Goal: Information Seeking & Learning: Find specific fact

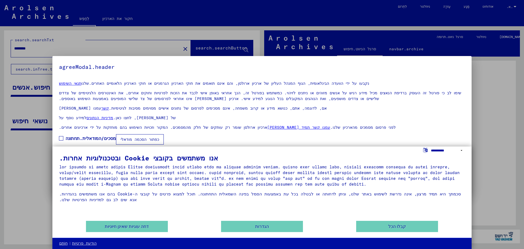
click at [465, 148] on select "**********" at bounding box center [448, 150] width 34 height 8
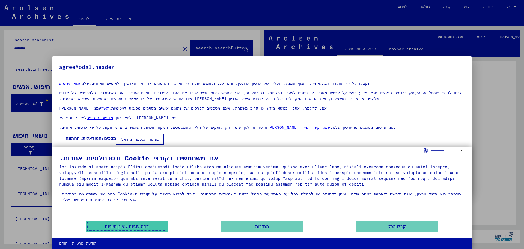
click at [119, 225] on font "דחה עוגיות שאינן חיוניות" at bounding box center [127, 226] width 44 height 5
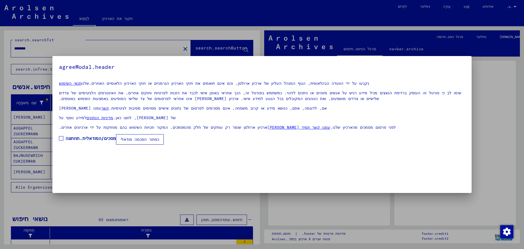
click at [501, 115] on div at bounding box center [262, 124] width 524 height 249
click at [107, 141] on font "מסכים/המודאלית.תחתונה" at bounding box center [91, 137] width 51 height 5
click at [155, 151] on mat-dialog-container "agreeModal.header תנאי השימוש שלנו נקבעו על ידי הוועדה הבינלאומית, הגוף המנהל ה…" at bounding box center [262, 124] width 420 height 137
click at [152, 142] on font "כפתור הסכמה מודאלי" at bounding box center [140, 139] width 39 height 5
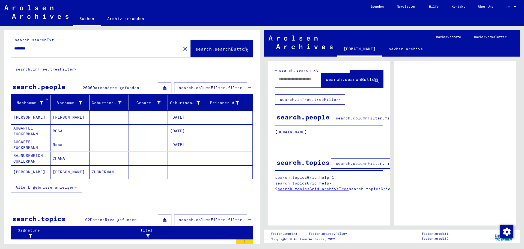
click at [511, 5] on span "DE" at bounding box center [510, 7] width 6 height 4
click at [508, 11] on span "English" at bounding box center [501, 10] width 13 height 4
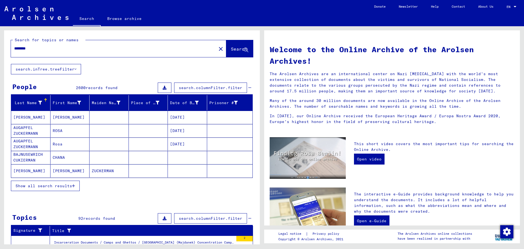
click at [117, 45] on div "********" at bounding box center [110, 48] width 199 height 12
click at [116, 48] on input "********" at bounding box center [112, 49] width 196 height 6
type input "**********"
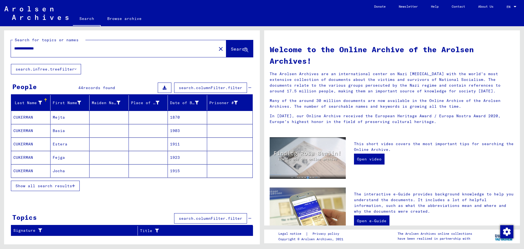
click at [45, 185] on span "Show all search results" at bounding box center [44, 185] width 57 height 5
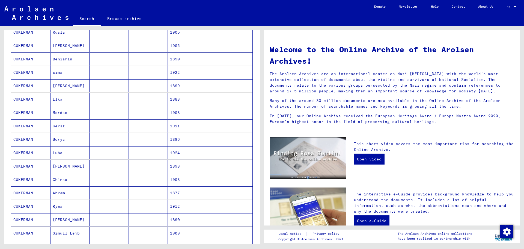
scroll to position [270, 0]
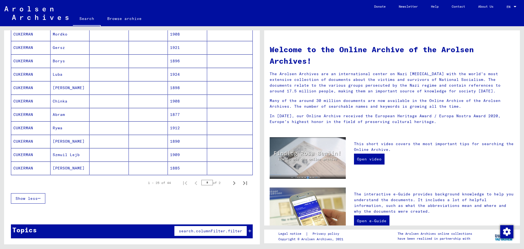
click at [34, 164] on mat-cell "CUKERMAN" at bounding box center [30, 167] width 39 height 13
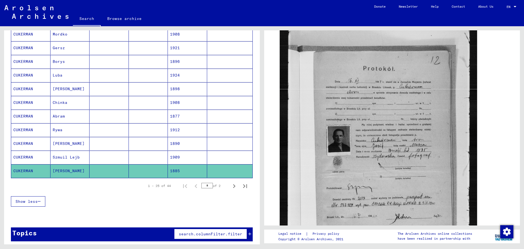
click at [61, 143] on mat-cell "[PERSON_NAME]" at bounding box center [70, 143] width 39 height 13
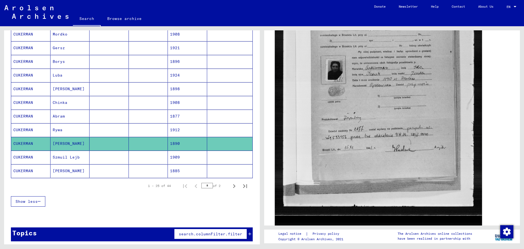
scroll to position [219, 0]
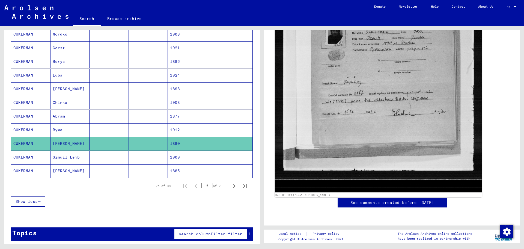
click at [389, 92] on img at bounding box center [378, 46] width 207 height 291
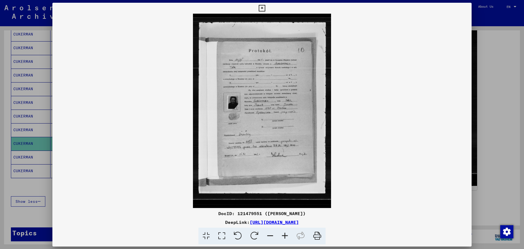
click at [389, 92] on img at bounding box center [262, 111] width 420 height 194
click at [281, 115] on img at bounding box center [262, 111] width 420 height 194
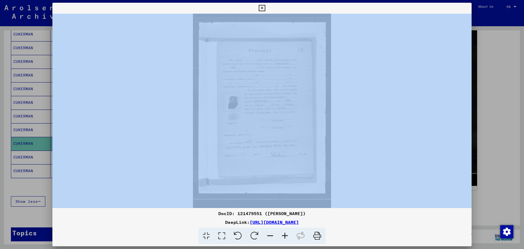
drag, startPoint x: 492, startPoint y: 139, endPoint x: 454, endPoint y: 142, distance: 38.1
click at [454, 142] on div "DocID: 121479551 ([PERSON_NAME]) DeepLink: [URL][DOMAIN_NAME]" at bounding box center [262, 124] width 524 height 249
click at [503, 141] on div at bounding box center [262, 124] width 524 height 249
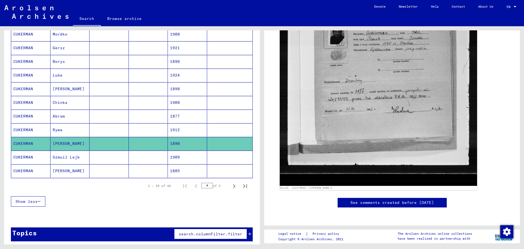
click at [92, 131] on mat-cell at bounding box center [109, 129] width 39 height 13
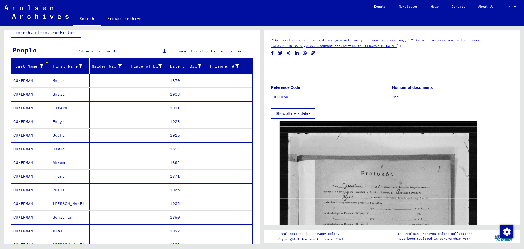
scroll to position [31, 0]
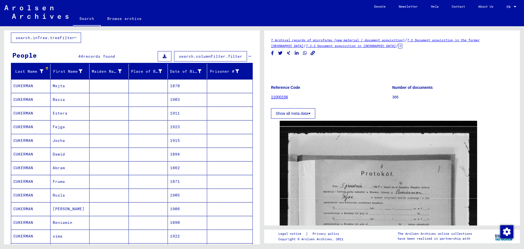
click at [105, 114] on mat-cell at bounding box center [109, 113] width 39 height 13
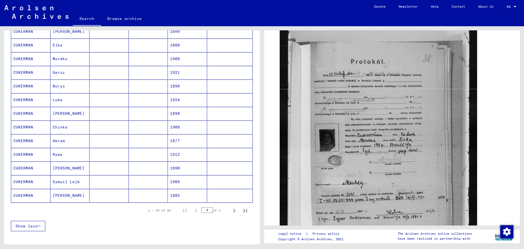
scroll to position [250, 0]
click at [231, 207] on icon "Next page" at bounding box center [235, 210] width 8 height 8
type input "*"
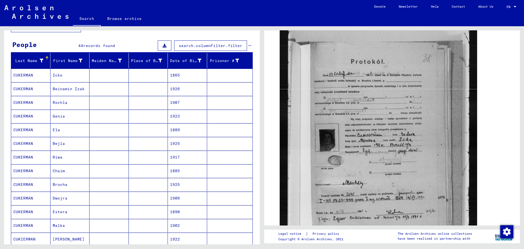
scroll to position [0, 0]
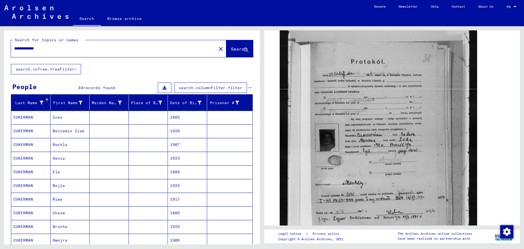
click at [81, 121] on mat-cell "Icko" at bounding box center [70, 117] width 39 height 13
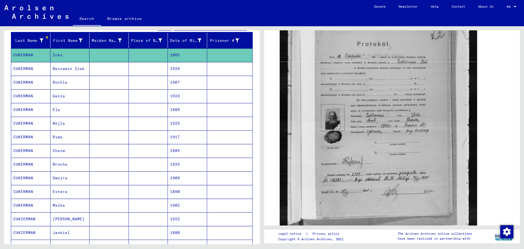
scroll to position [109, 0]
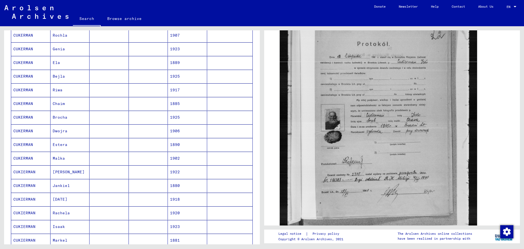
click at [66, 152] on mat-cell "Malka" at bounding box center [70, 158] width 39 height 13
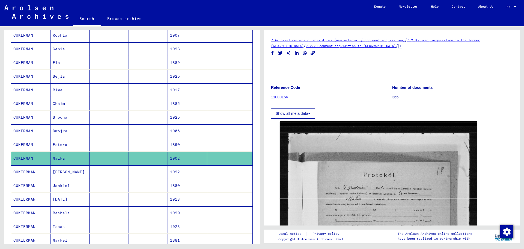
click at [76, 141] on mat-cell "Estera" at bounding box center [70, 144] width 39 height 13
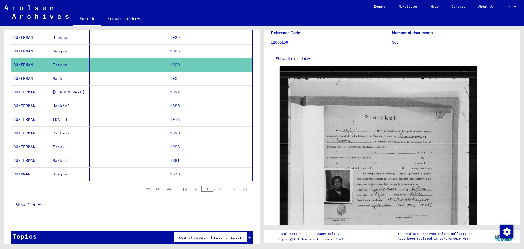
scroll to position [191, 0]
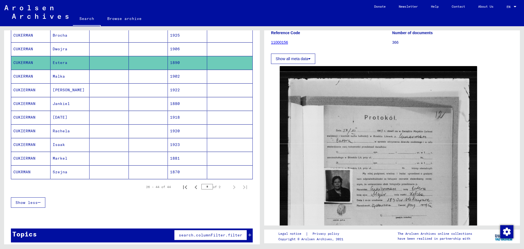
click at [71, 142] on mat-cell "Isaak" at bounding box center [70, 144] width 39 height 13
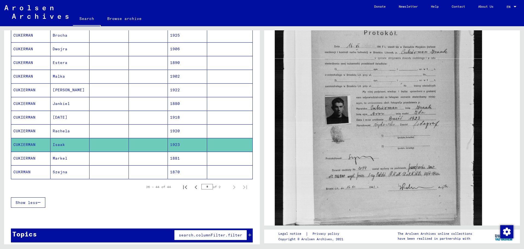
click at [410, 150] on img at bounding box center [378, 122] width 207 height 291
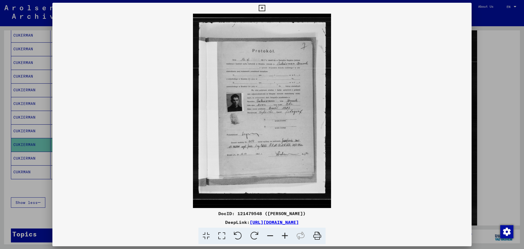
click at [267, 154] on img at bounding box center [262, 111] width 420 height 194
click at [252, 115] on img at bounding box center [262, 111] width 420 height 194
drag, startPoint x: 197, startPoint y: 120, endPoint x: 179, endPoint y: 120, distance: 18.0
click at [179, 120] on img at bounding box center [262, 111] width 420 height 194
click at [11, 88] on div at bounding box center [262, 124] width 524 height 249
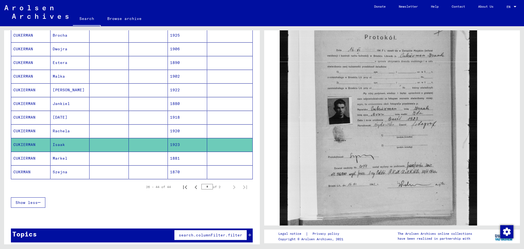
click at [174, 134] on mat-cell "1920" at bounding box center [187, 130] width 39 height 13
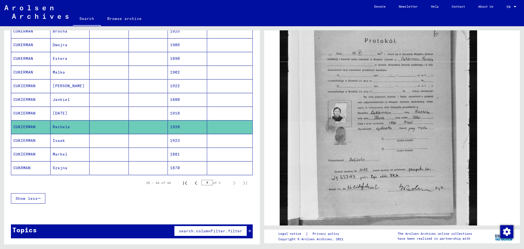
scroll to position [2, 0]
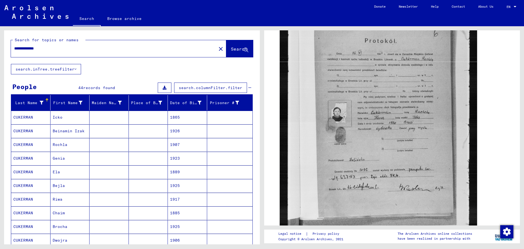
click at [48, 49] on input "**********" at bounding box center [113, 49] width 199 height 6
click at [49, 48] on input "**********" at bounding box center [113, 49] width 199 height 6
type input "********"
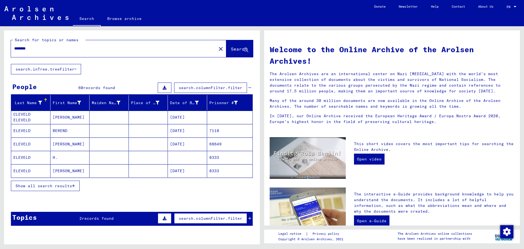
click at [168, 142] on mat-cell "[DATE]" at bounding box center [187, 143] width 39 height 13
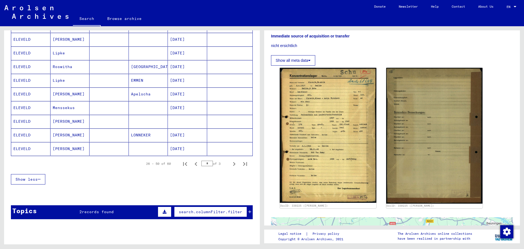
scroll to position [300, 0]
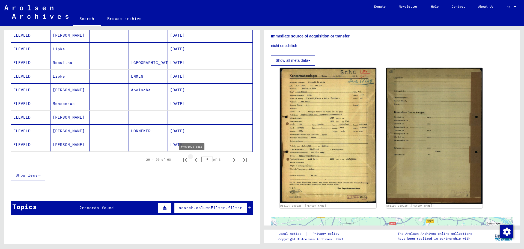
click at [192, 158] on icon "Previous page" at bounding box center [196, 160] width 8 height 8
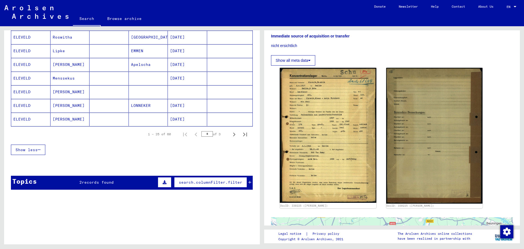
scroll to position [328, 0]
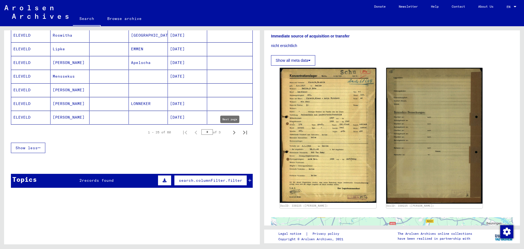
click at [234, 135] on button "Next page" at bounding box center [234, 132] width 11 height 11
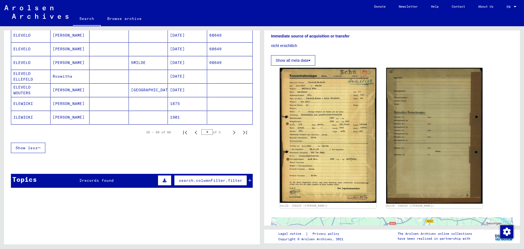
click at [57, 116] on mat-cell "[PERSON_NAME]" at bounding box center [70, 117] width 39 height 13
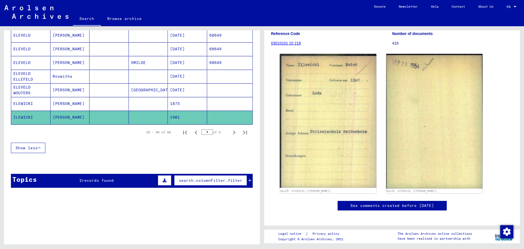
scroll to position [55, 0]
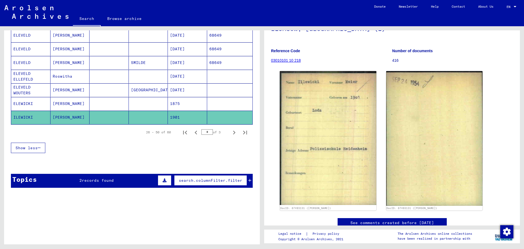
click at [92, 102] on mat-cell at bounding box center [109, 103] width 39 height 13
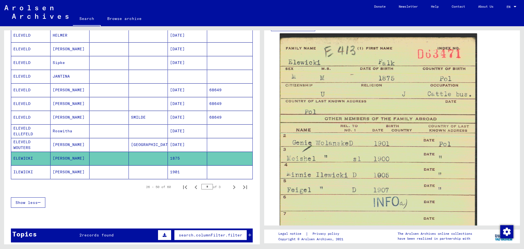
scroll to position [273, 0]
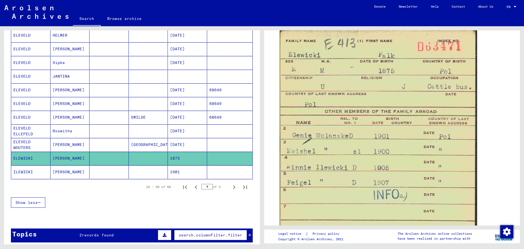
click at [172, 143] on mat-cell "[DATE]" at bounding box center [187, 144] width 39 height 13
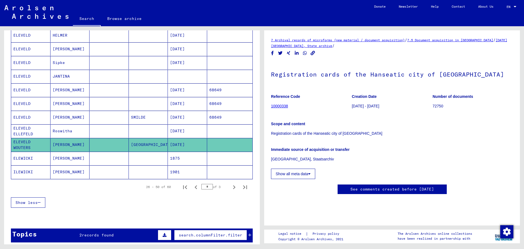
click at [194, 131] on mat-cell "[DATE]" at bounding box center [187, 130] width 39 height 13
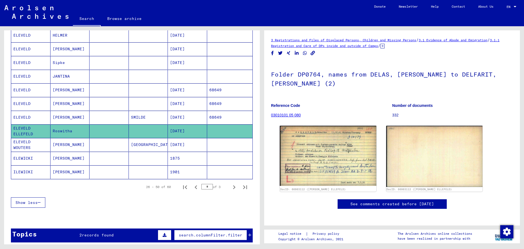
click at [197, 118] on mat-cell "[DATE]" at bounding box center [187, 117] width 39 height 13
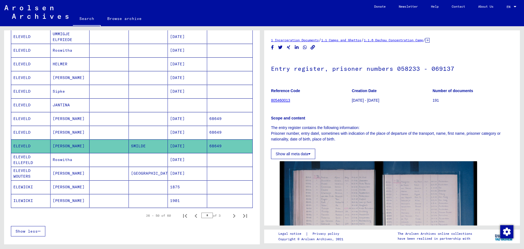
scroll to position [246, 0]
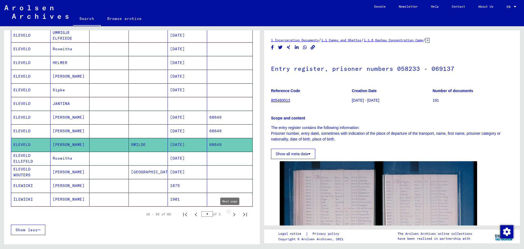
click at [231, 216] on icon "Next page" at bounding box center [235, 215] width 8 height 8
type input "*"
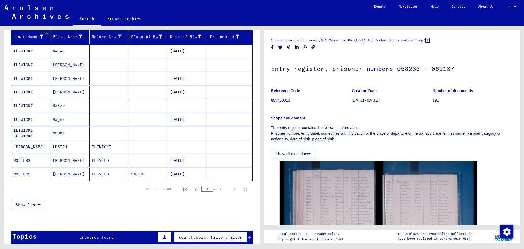
scroll to position [57, 0]
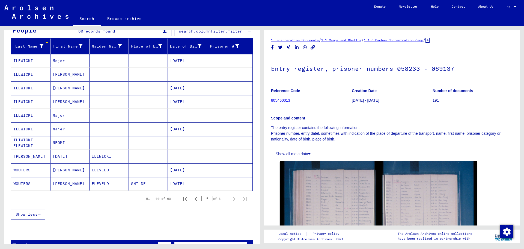
click at [81, 142] on mat-cell "NEOMI" at bounding box center [70, 142] width 39 height 13
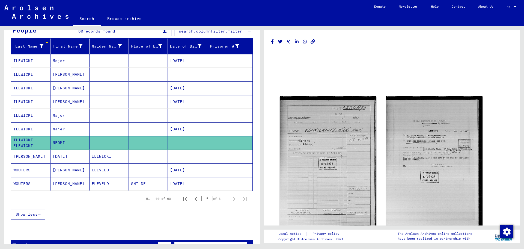
click at [149, 156] on mat-cell at bounding box center [148, 156] width 39 height 13
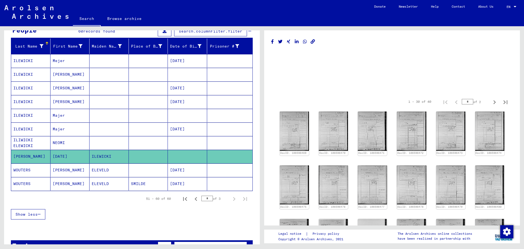
click at [28, 152] on mat-cell "[PERSON_NAME]" at bounding box center [30, 156] width 39 height 13
click at [298, 149] on img at bounding box center [294, 130] width 31 height 41
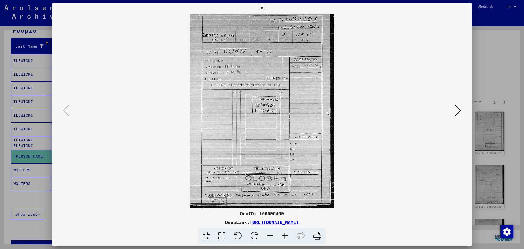
click at [462, 112] on button at bounding box center [458, 111] width 10 height 16
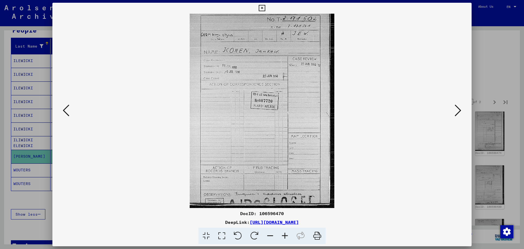
click at [462, 112] on button at bounding box center [458, 111] width 10 height 16
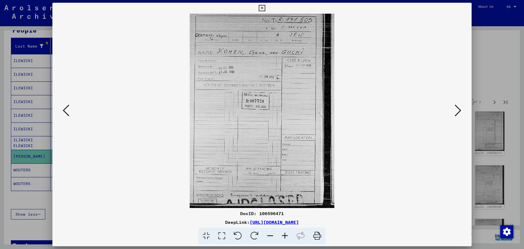
click at [462, 112] on button at bounding box center [458, 111] width 10 height 16
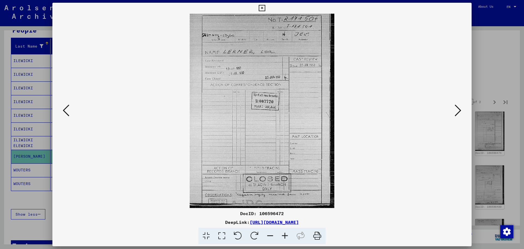
click at [462, 112] on button at bounding box center [458, 111] width 10 height 16
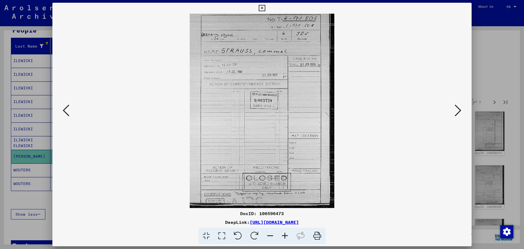
click at [461, 112] on button at bounding box center [458, 111] width 10 height 16
click at [461, 112] on icon at bounding box center [458, 110] width 7 height 13
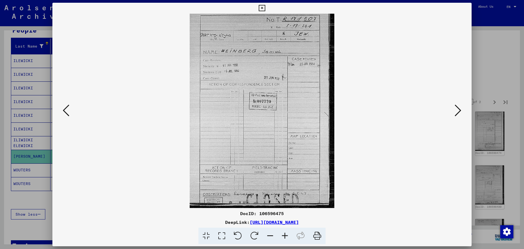
click at [461, 112] on icon at bounding box center [458, 110] width 7 height 13
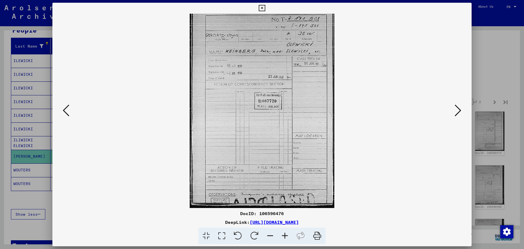
click at [67, 111] on icon at bounding box center [66, 110] width 7 height 13
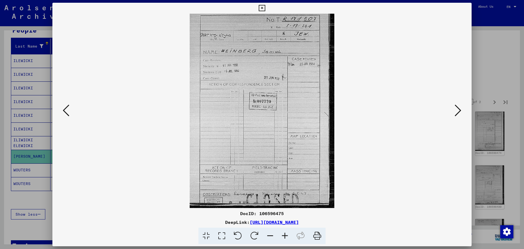
click at [451, 104] on img at bounding box center [262, 111] width 382 height 194
click at [454, 105] on button at bounding box center [458, 111] width 10 height 16
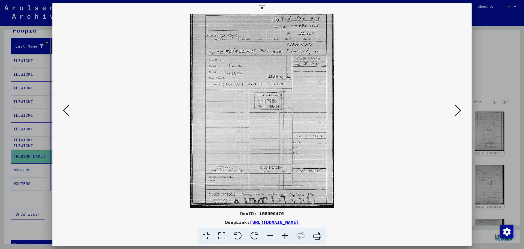
drag, startPoint x: 70, startPoint y: 110, endPoint x: 70, endPoint y: 105, distance: 4.4
click at [70, 105] on button at bounding box center [66, 111] width 10 height 16
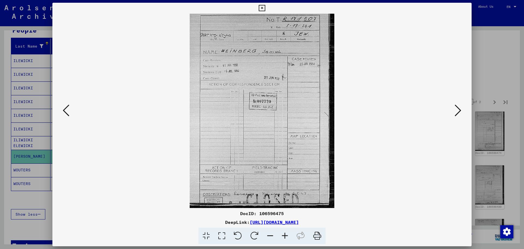
click at [459, 99] on div at bounding box center [262, 111] width 420 height 194
click at [459, 112] on icon at bounding box center [458, 110] width 7 height 13
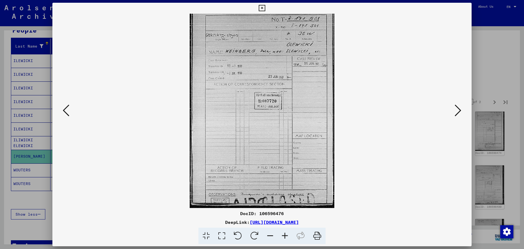
click at [498, 90] on div at bounding box center [262, 124] width 524 height 249
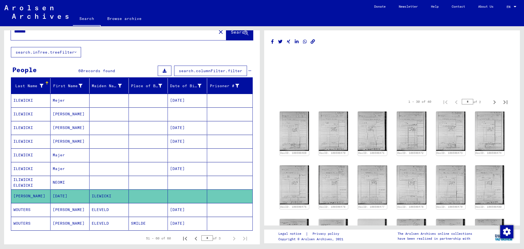
scroll to position [2, 0]
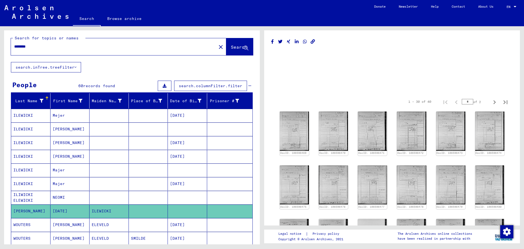
click at [79, 201] on mat-cell "NEOMI" at bounding box center [70, 197] width 39 height 13
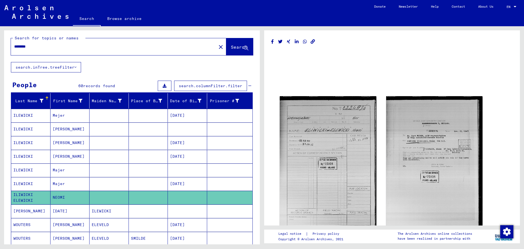
click at [87, 191] on mat-cell "NEOMI" at bounding box center [70, 197] width 39 height 13
click at [90, 190] on mat-cell at bounding box center [109, 183] width 39 height 13
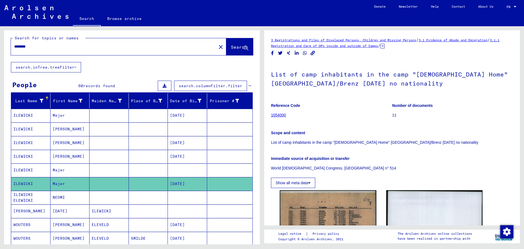
click at [123, 169] on mat-cell at bounding box center [109, 169] width 39 height 13
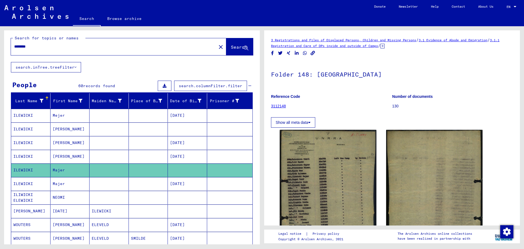
click at [149, 148] on mat-cell at bounding box center [148, 142] width 39 height 13
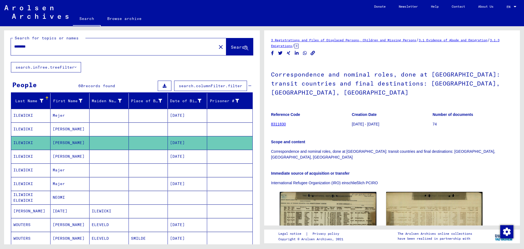
drag, startPoint x: 153, startPoint y: 108, endPoint x: 148, endPoint y: 118, distance: 10.6
click at [148, 118] on mat-cell at bounding box center [148, 115] width 39 height 13
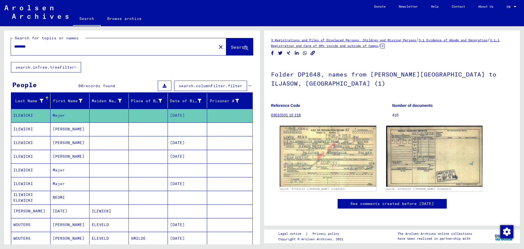
click at [148, 118] on mat-cell at bounding box center [148, 115] width 39 height 13
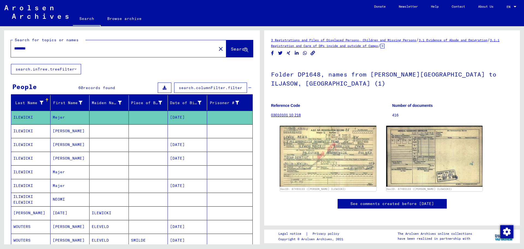
click at [95, 48] on input "********" at bounding box center [113, 49] width 199 height 6
